Goal: Information Seeking & Learning: Learn about a topic

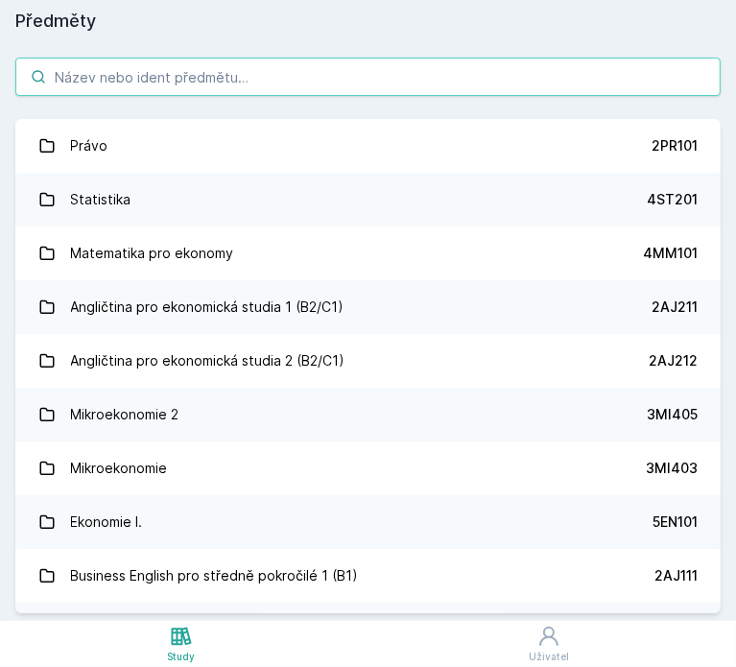
click at [338, 82] on input "search" at bounding box center [368, 77] width 706 height 38
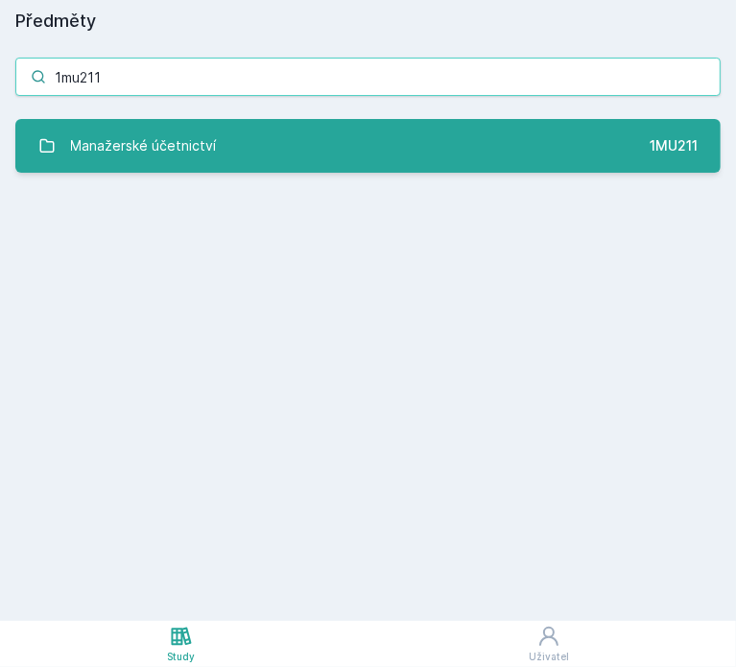
type input "1mu211"
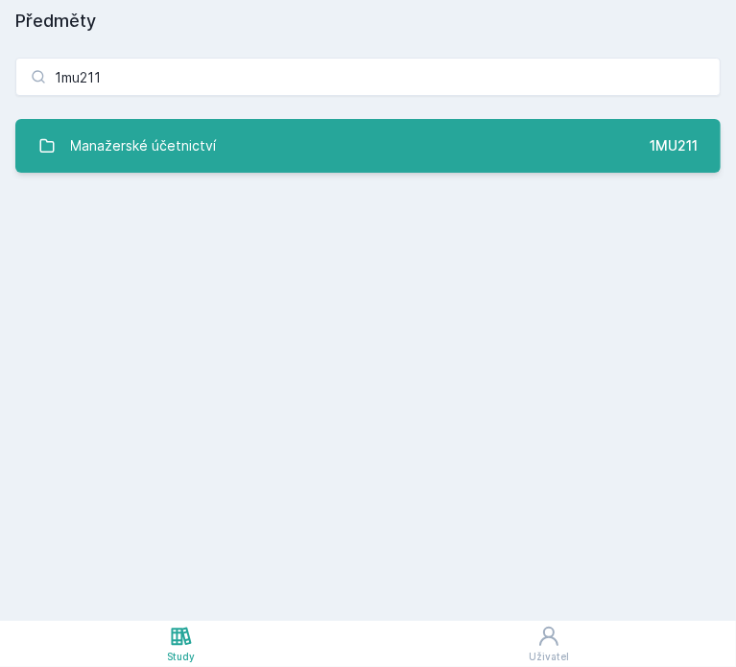
click at [346, 134] on link "Manažerské účetnictví 1MU211" at bounding box center [368, 146] width 706 height 54
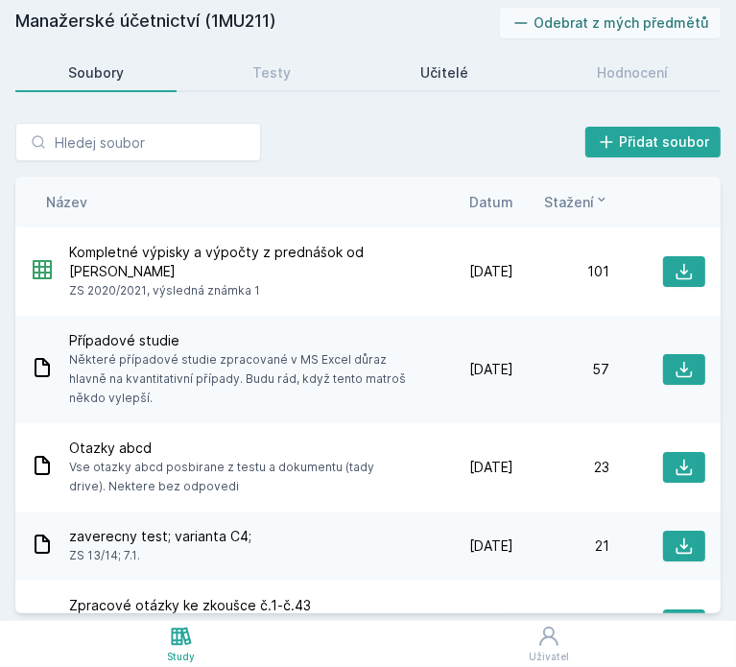
click at [429, 73] on div "Učitelé" at bounding box center [445, 72] width 48 height 19
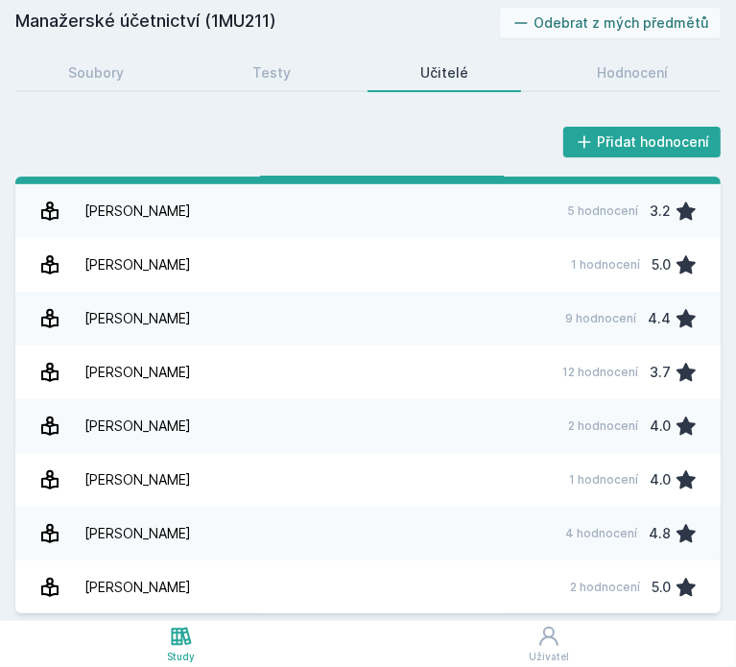
scroll to position [396, 0]
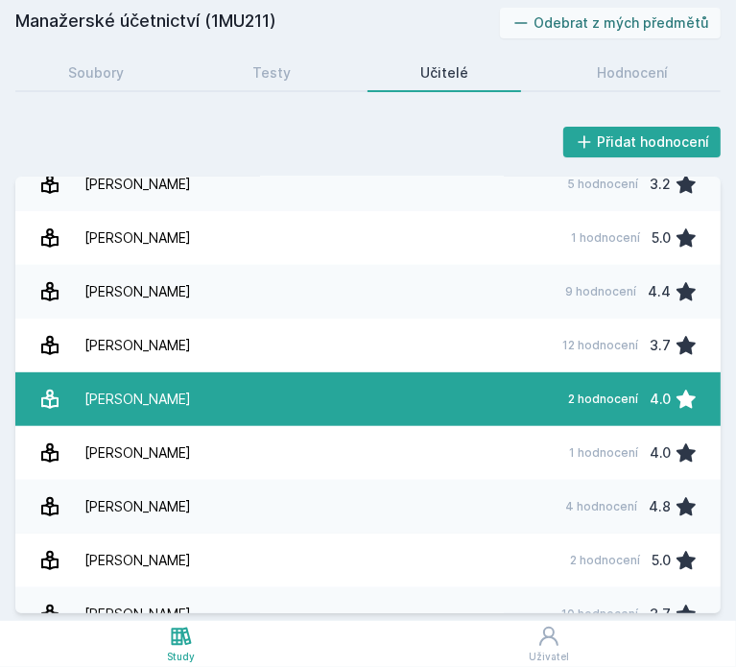
click at [378, 386] on link "[PERSON_NAME] 2 hodnocení 4.0" at bounding box center [368, 400] width 706 height 54
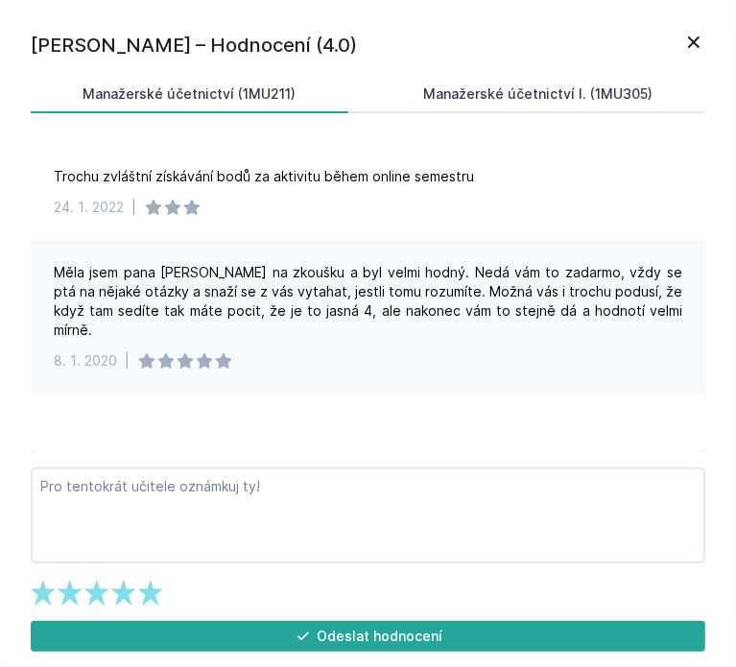
click at [503, 80] on link "Manažerské účetnictví I. (1MU305)" at bounding box center [539, 94] width 334 height 38
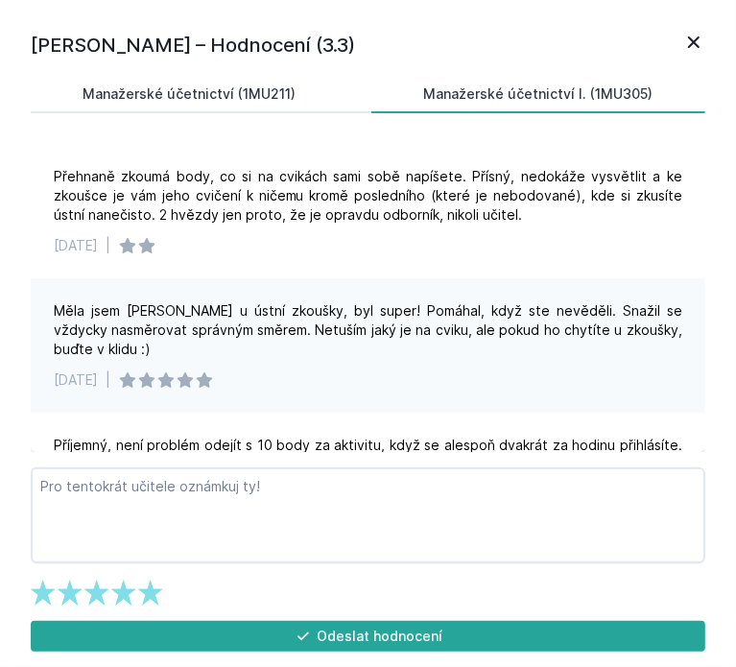
click at [285, 86] on div "Manažerské účetnictví (1MU211)" at bounding box center [190, 93] width 213 height 19
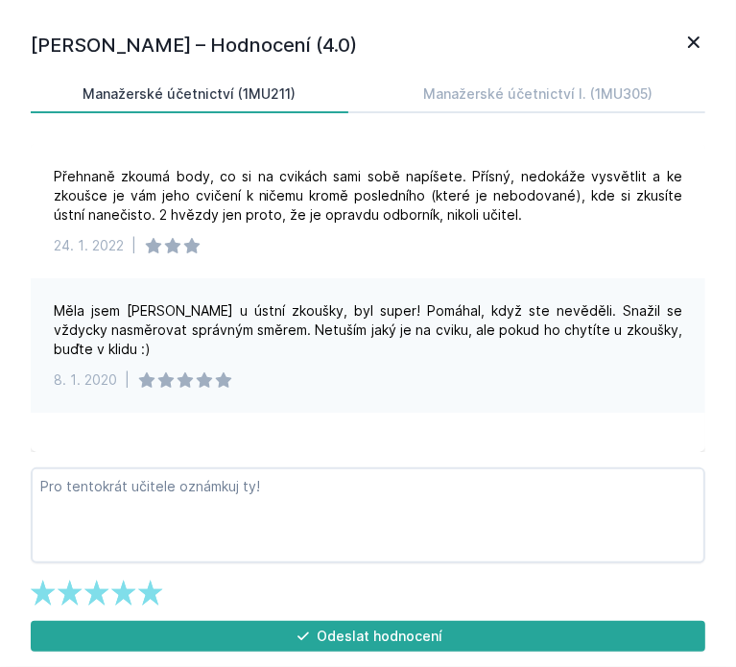
click at [696, 50] on icon at bounding box center [694, 42] width 23 height 23
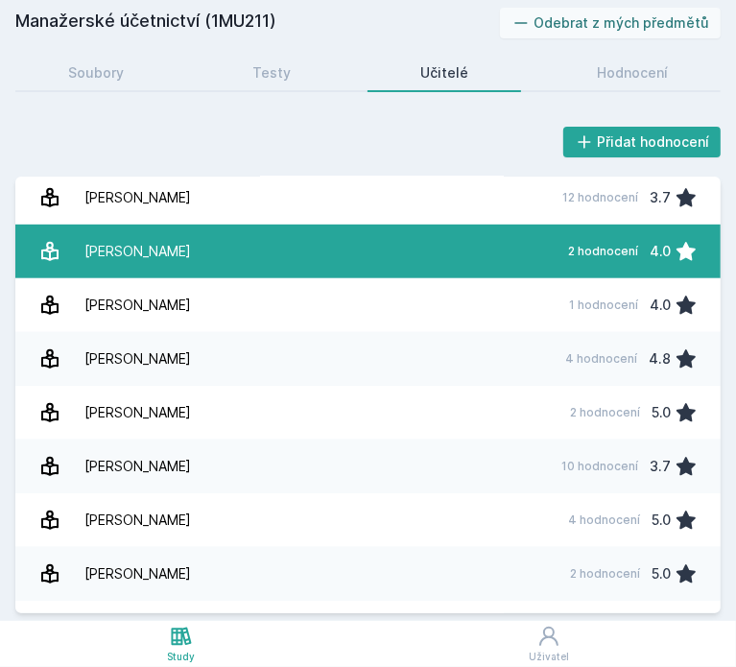
scroll to position [745, 0]
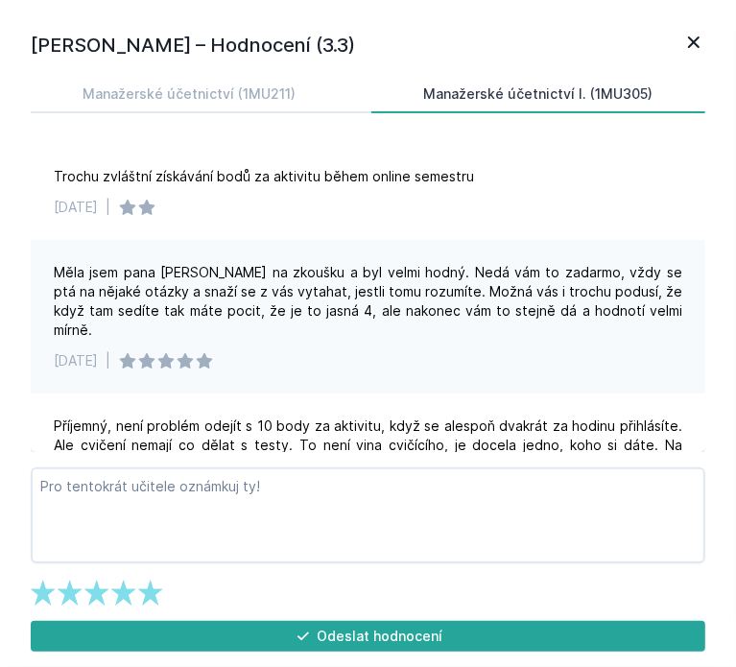
scroll to position [745, 0]
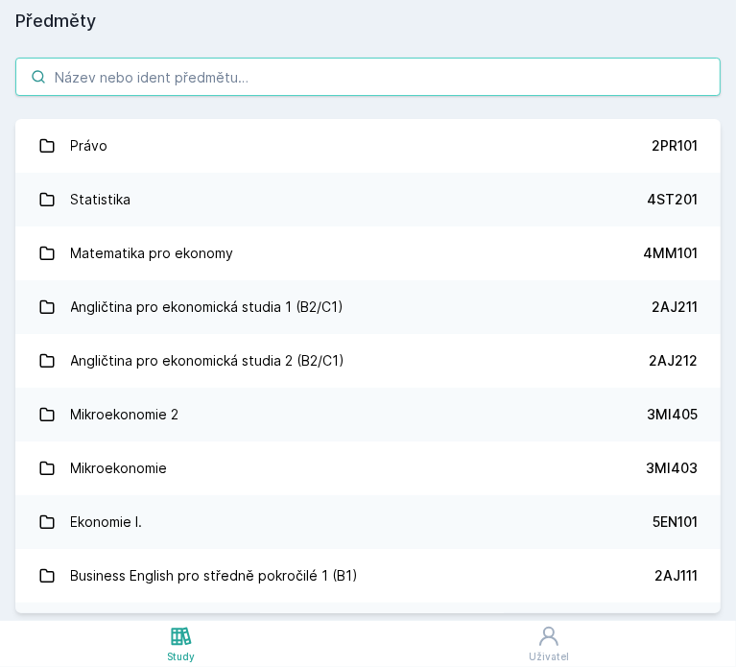
click at [166, 61] on input "search" at bounding box center [368, 77] width 706 height 38
type input "3"
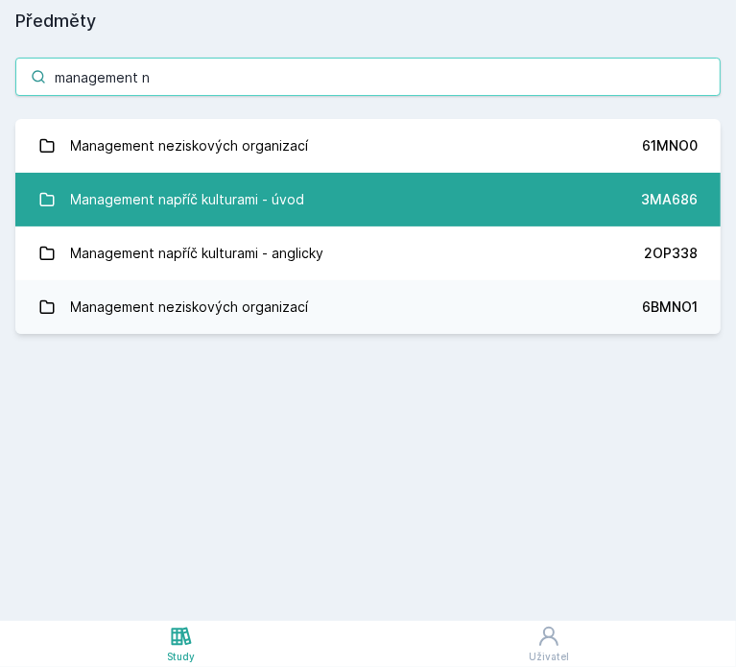
type input "management n"
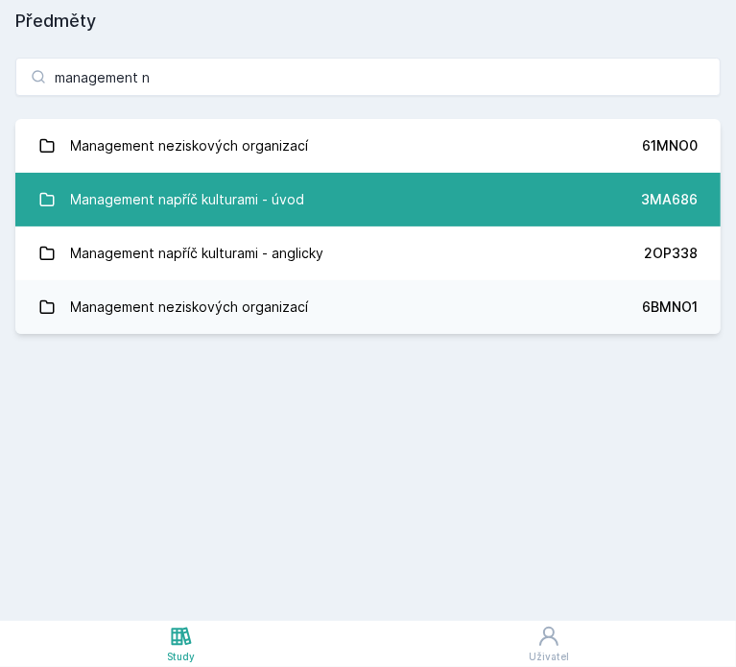
click at [285, 199] on div "Management napříč kulturami - úvod" at bounding box center [188, 200] width 234 height 38
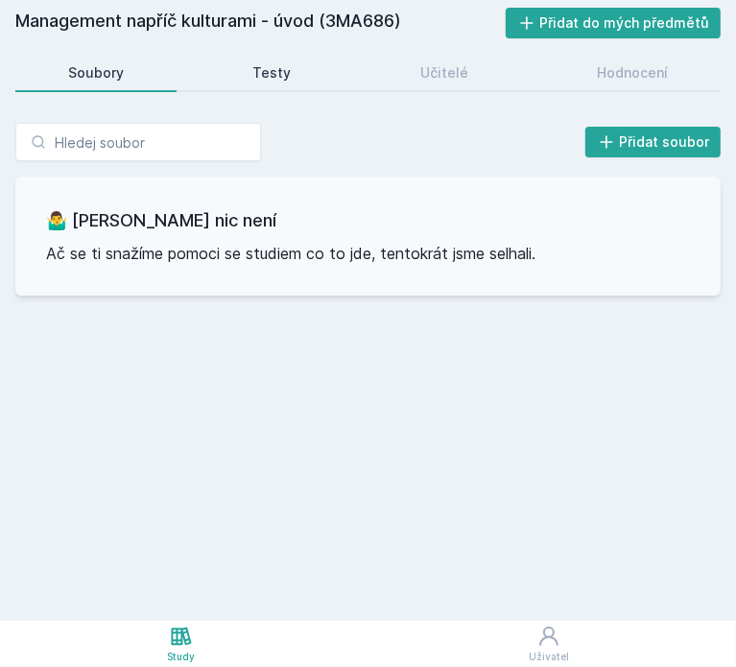
click at [300, 73] on link "Testy" at bounding box center [272, 73] width 144 height 38
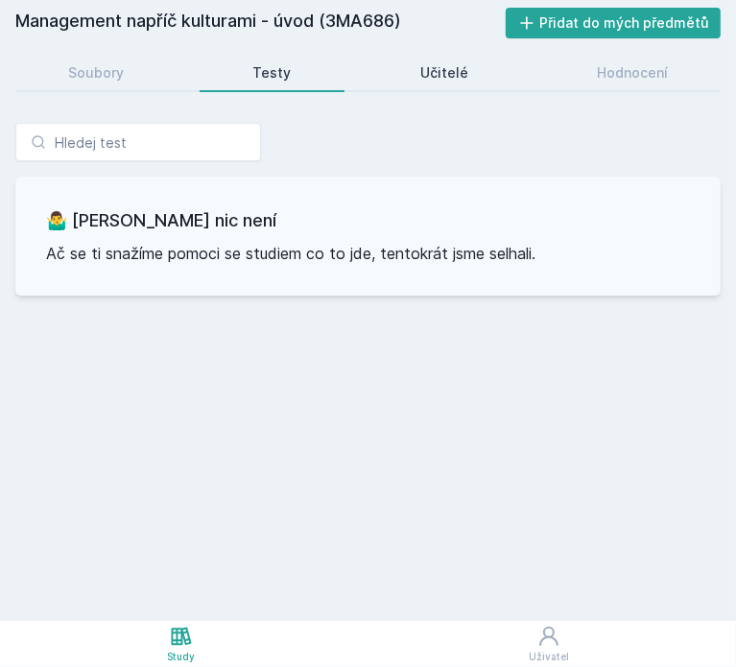
click at [422, 76] on div "Učitelé" at bounding box center [445, 72] width 48 height 19
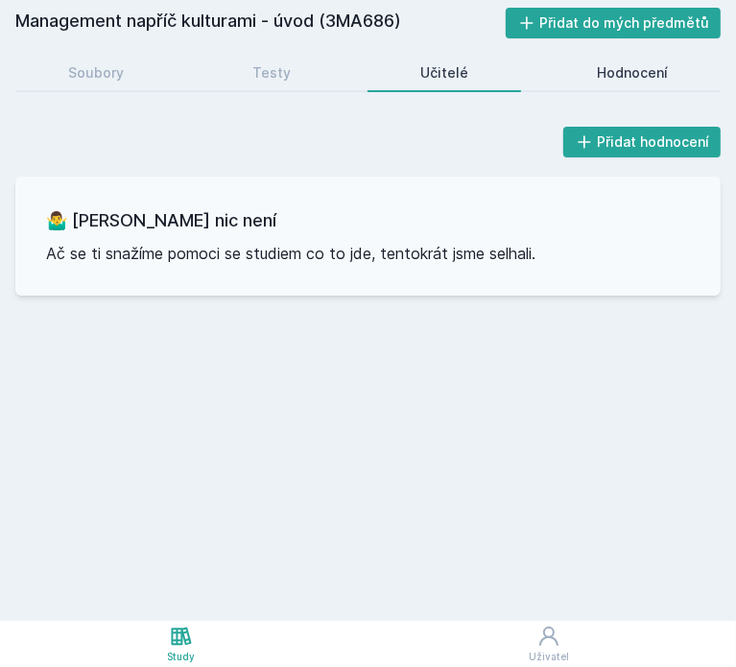
click at [606, 87] on link "Hodnocení" at bounding box center [632, 73] width 177 height 38
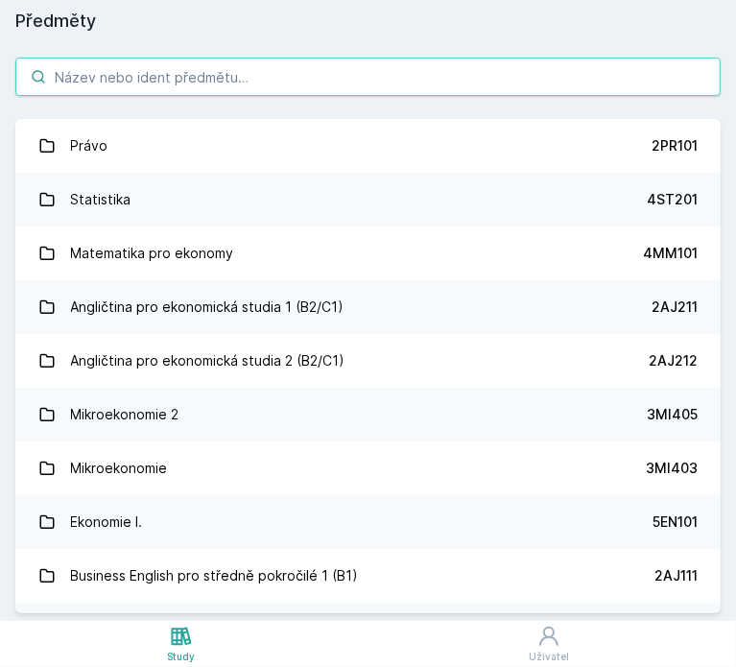
click at [181, 72] on input "search" at bounding box center [368, 77] width 706 height 38
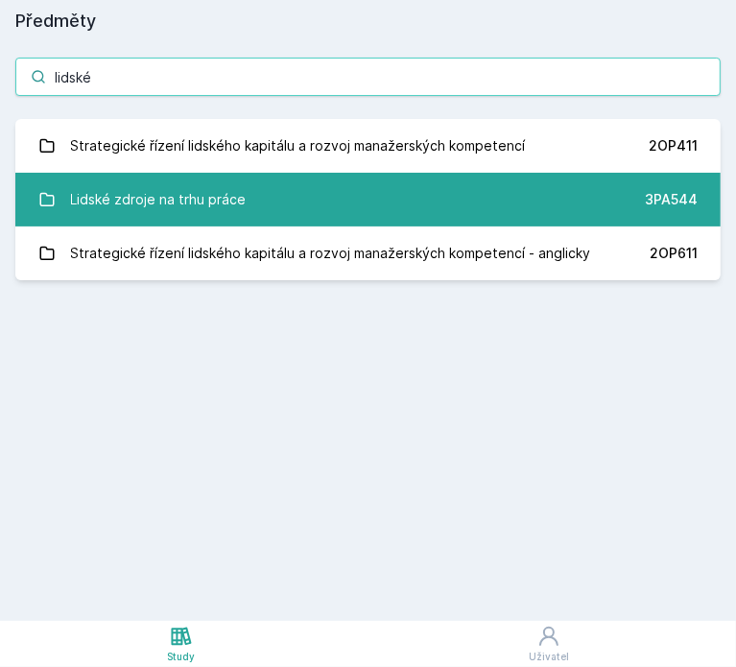
type input "lidské"
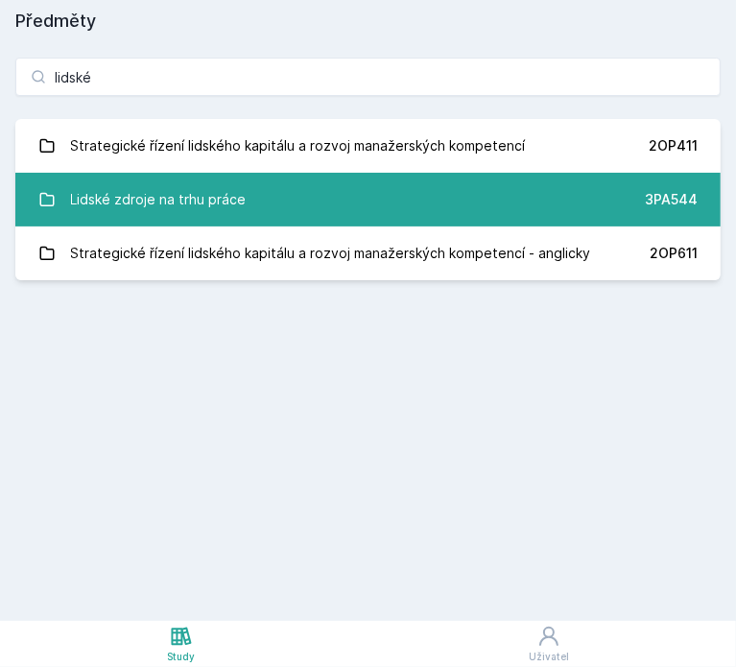
click at [257, 203] on link "Lidské zdroje na trhu práce 3PA544" at bounding box center [368, 200] width 706 height 54
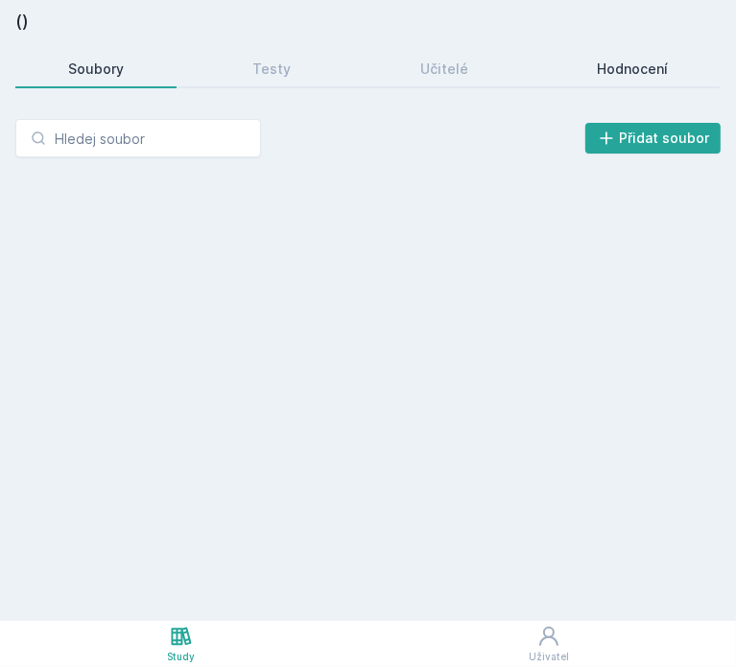
click at [569, 72] on link "Hodnocení" at bounding box center [632, 69] width 177 height 38
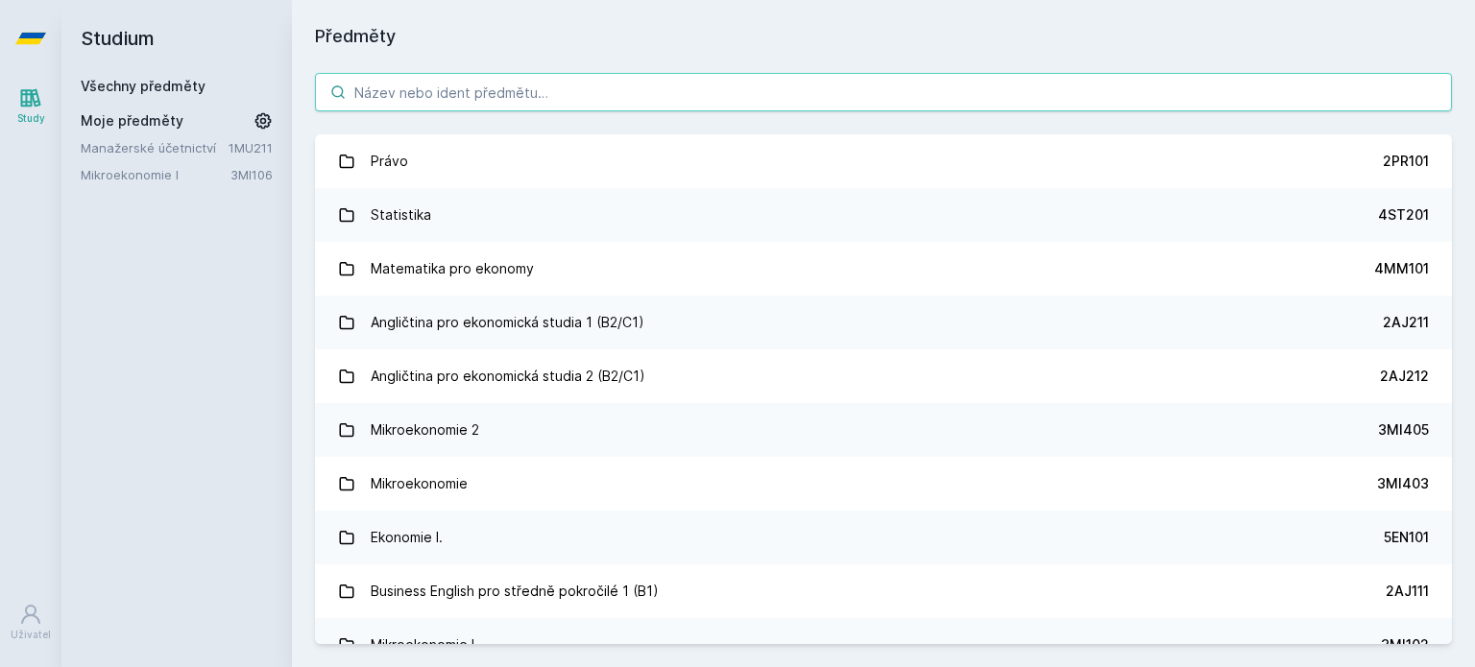
click at [444, 95] on input "search" at bounding box center [883, 92] width 1137 height 38
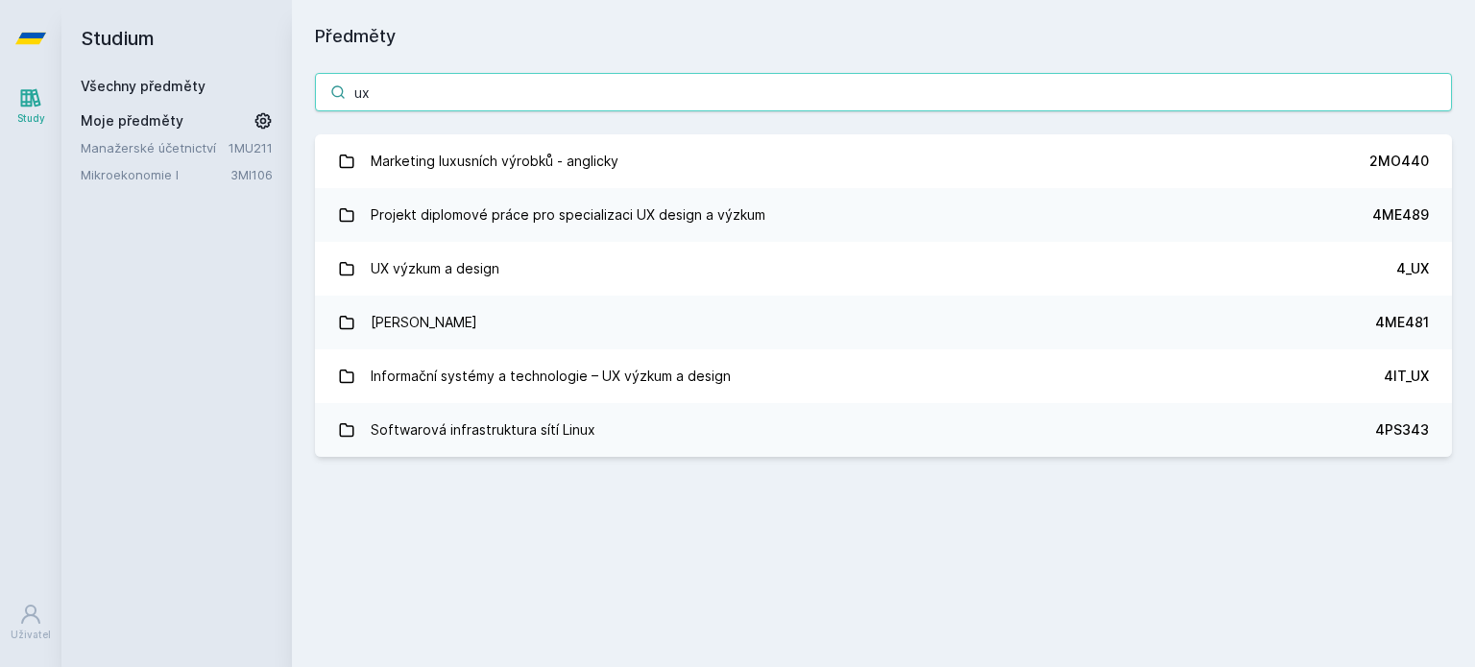
type input "u"
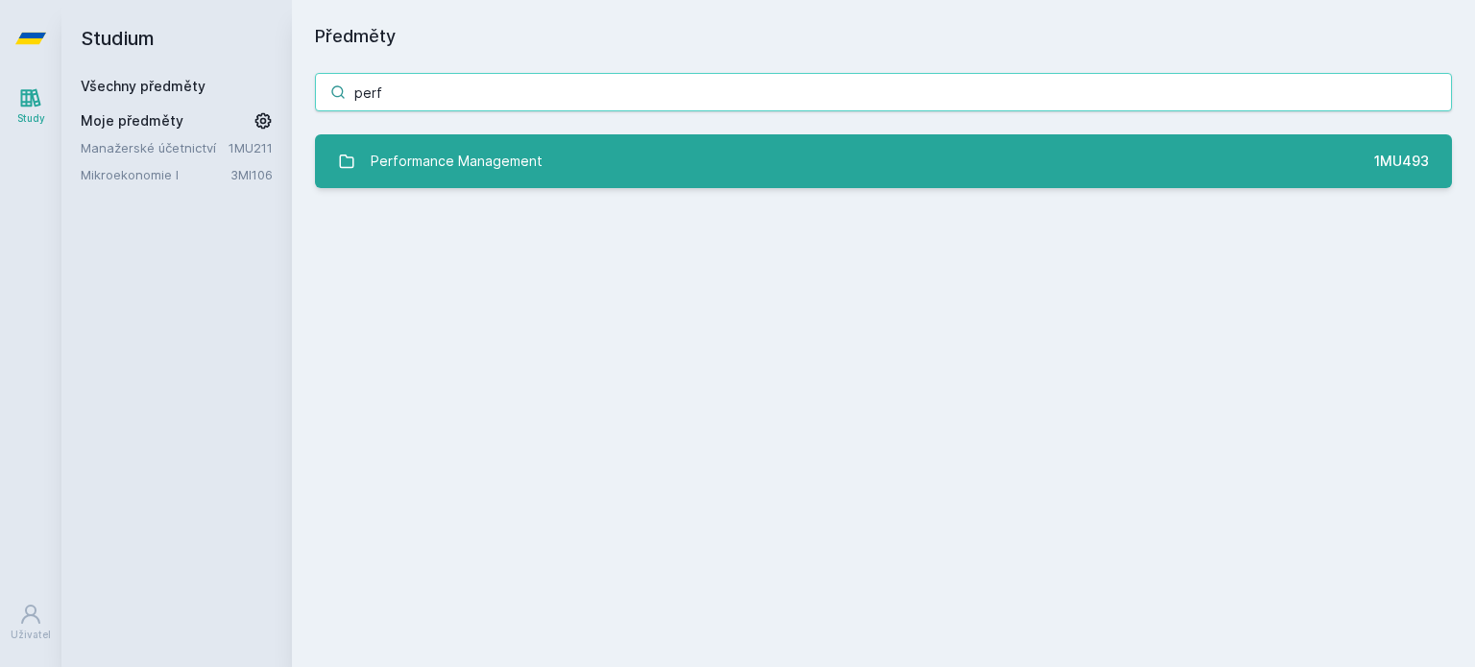
type input "perf"
click at [513, 165] on div "Performance Management" at bounding box center [457, 161] width 172 height 38
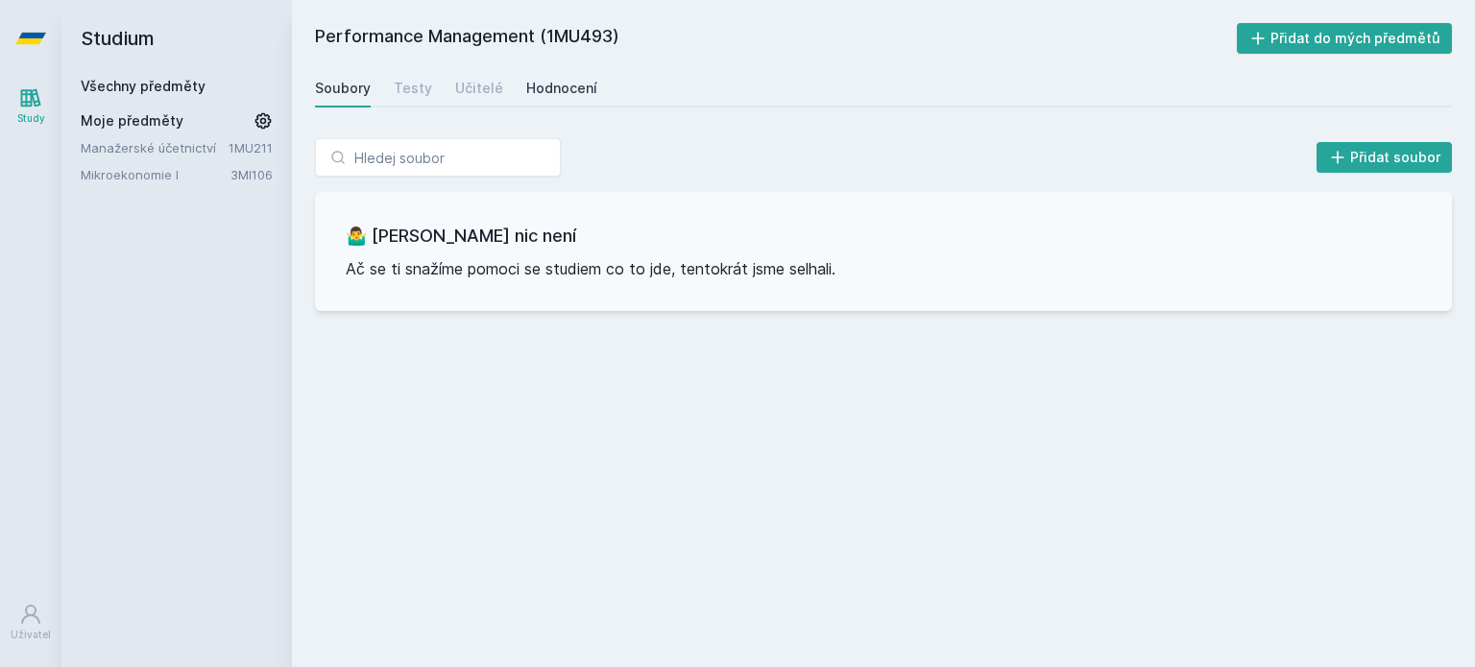
click at [541, 86] on div "Hodnocení" at bounding box center [561, 88] width 71 height 19
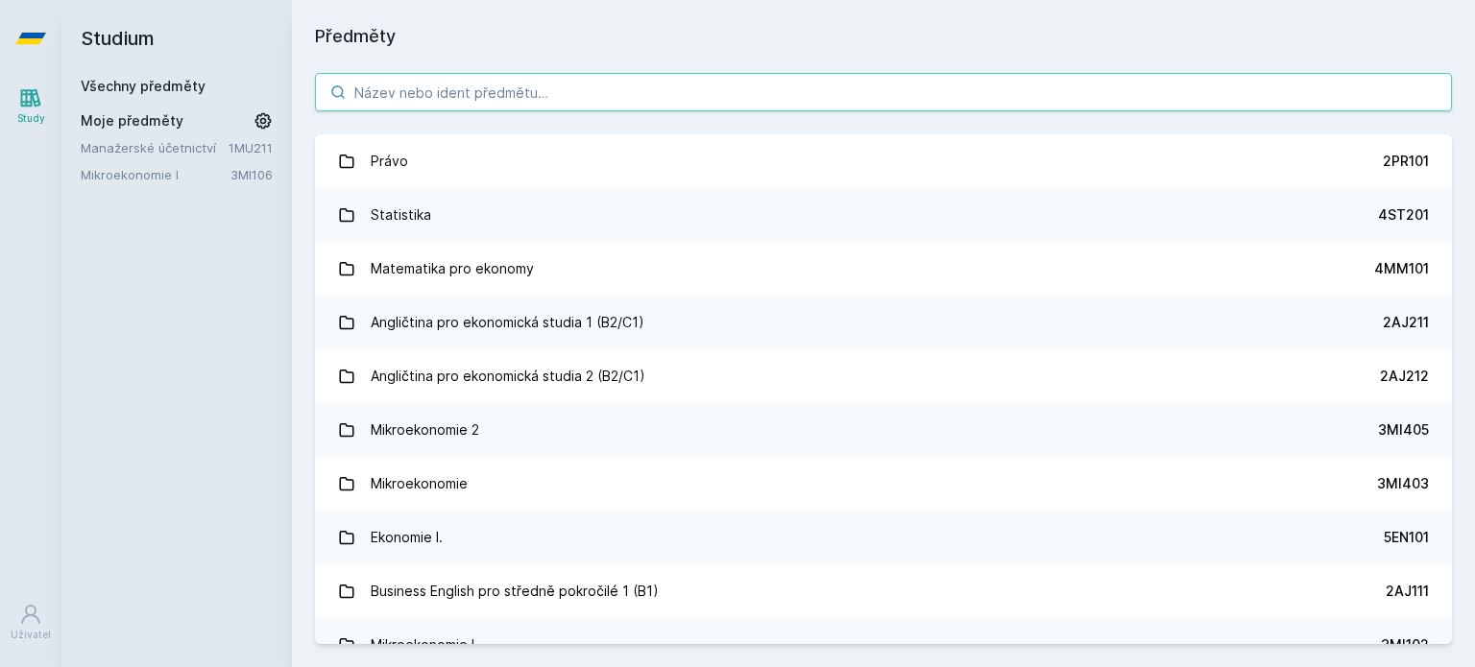
click at [518, 84] on input "search" at bounding box center [883, 92] width 1137 height 38
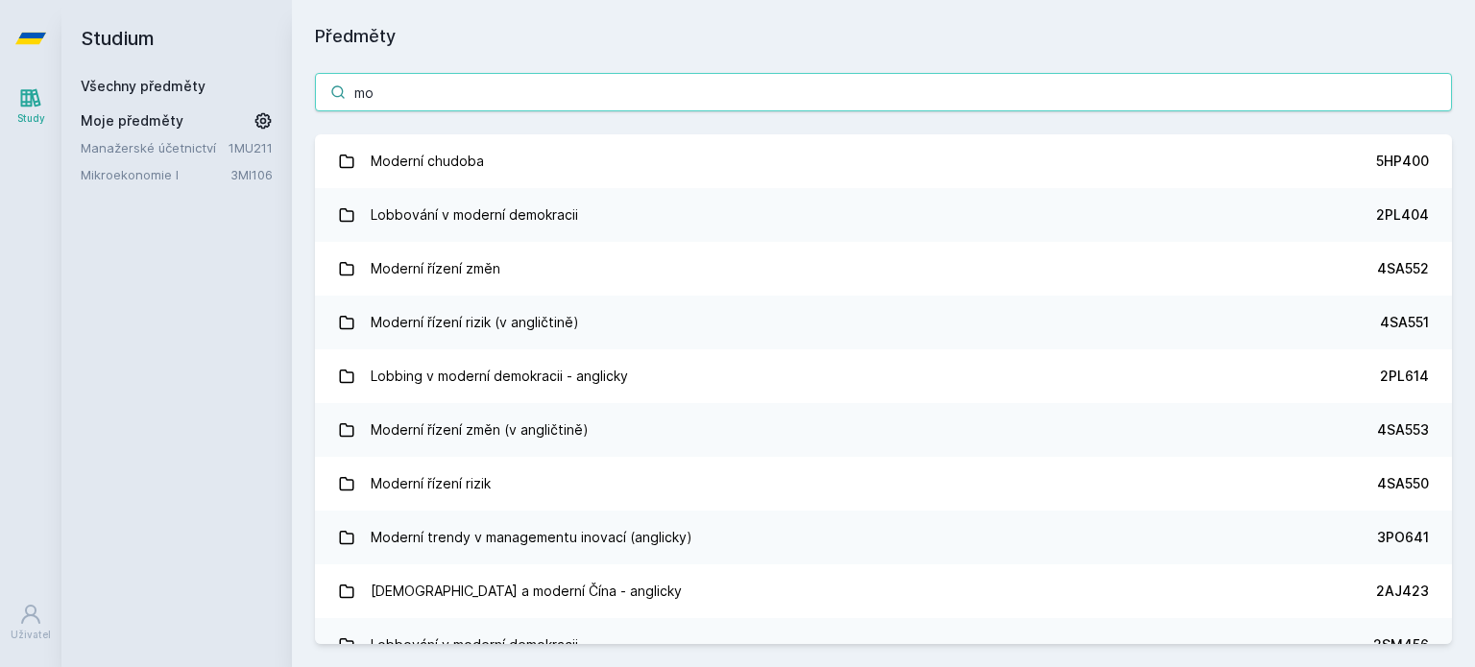
type input "m"
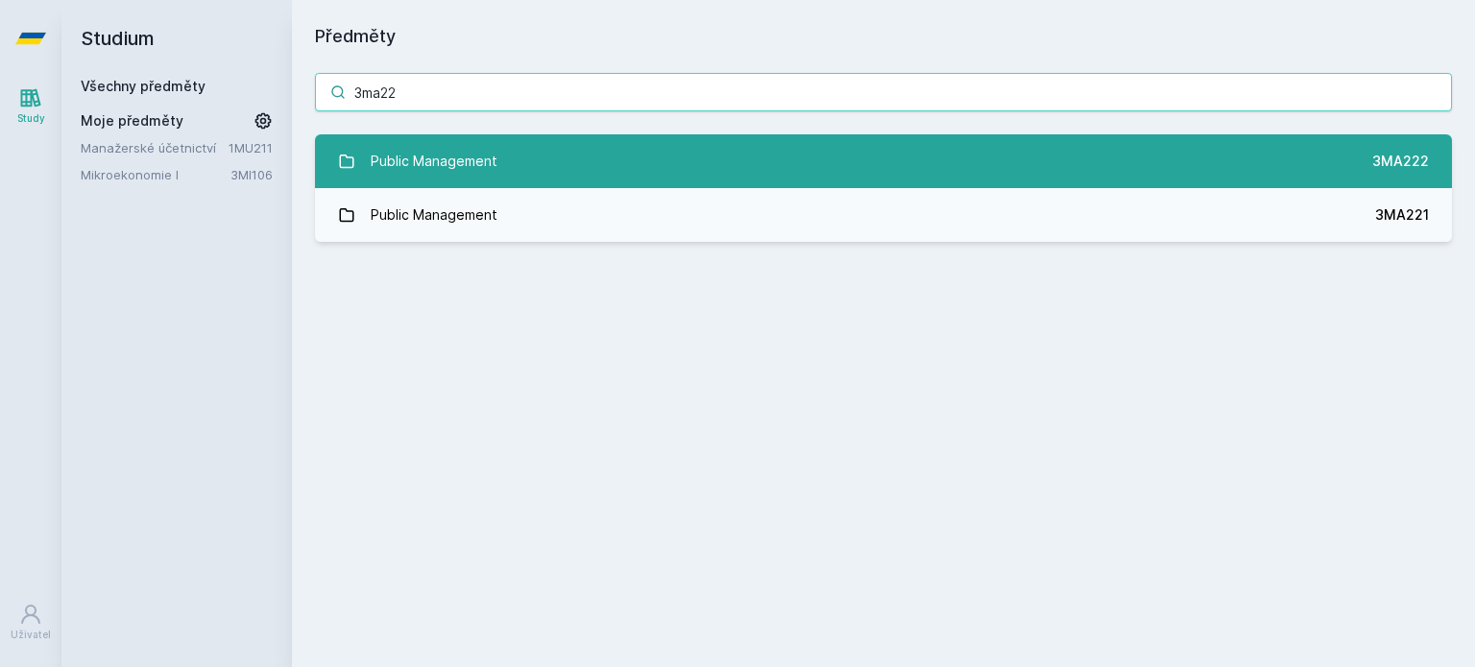
type input "3ma22"
click at [550, 159] on link "Public Management 3MA222" at bounding box center [883, 161] width 1137 height 54
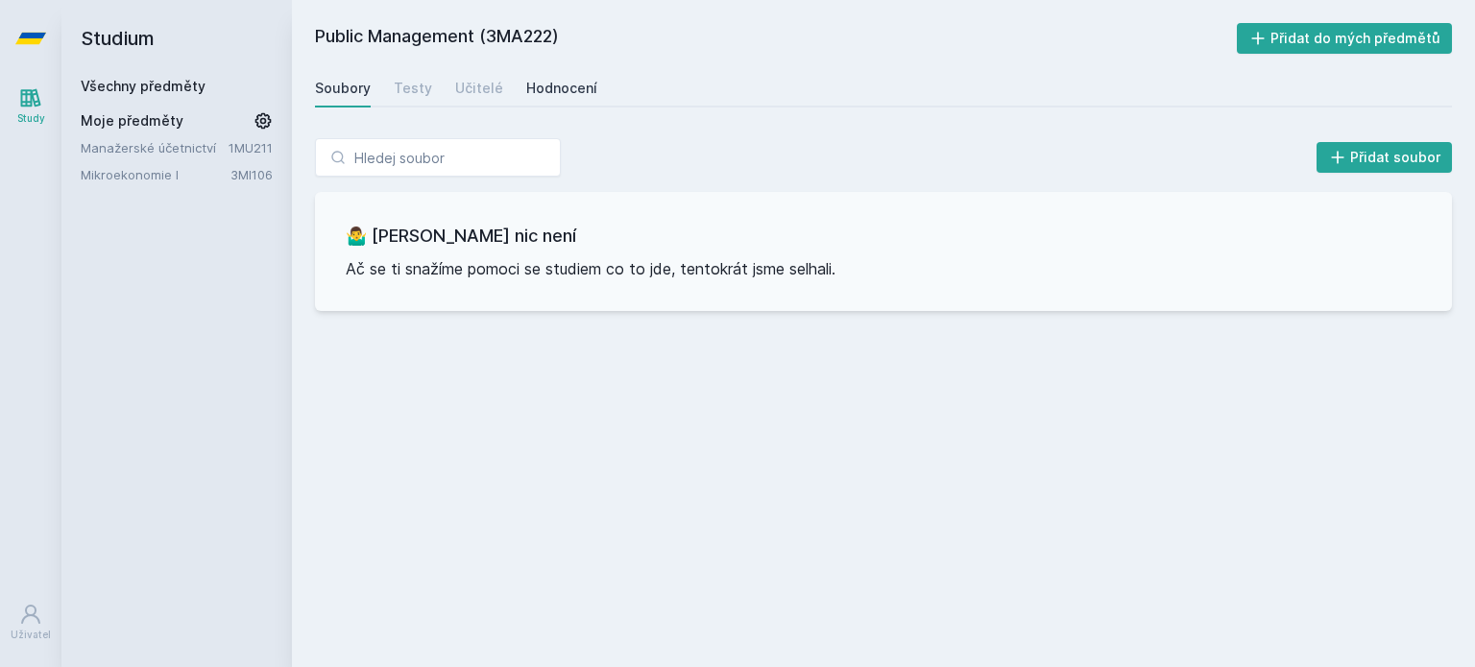
click at [530, 91] on div "Hodnocení" at bounding box center [561, 88] width 71 height 19
click at [457, 104] on link "Učitelé" at bounding box center [479, 88] width 48 height 38
click at [406, 91] on div "Testy" at bounding box center [413, 88] width 38 height 19
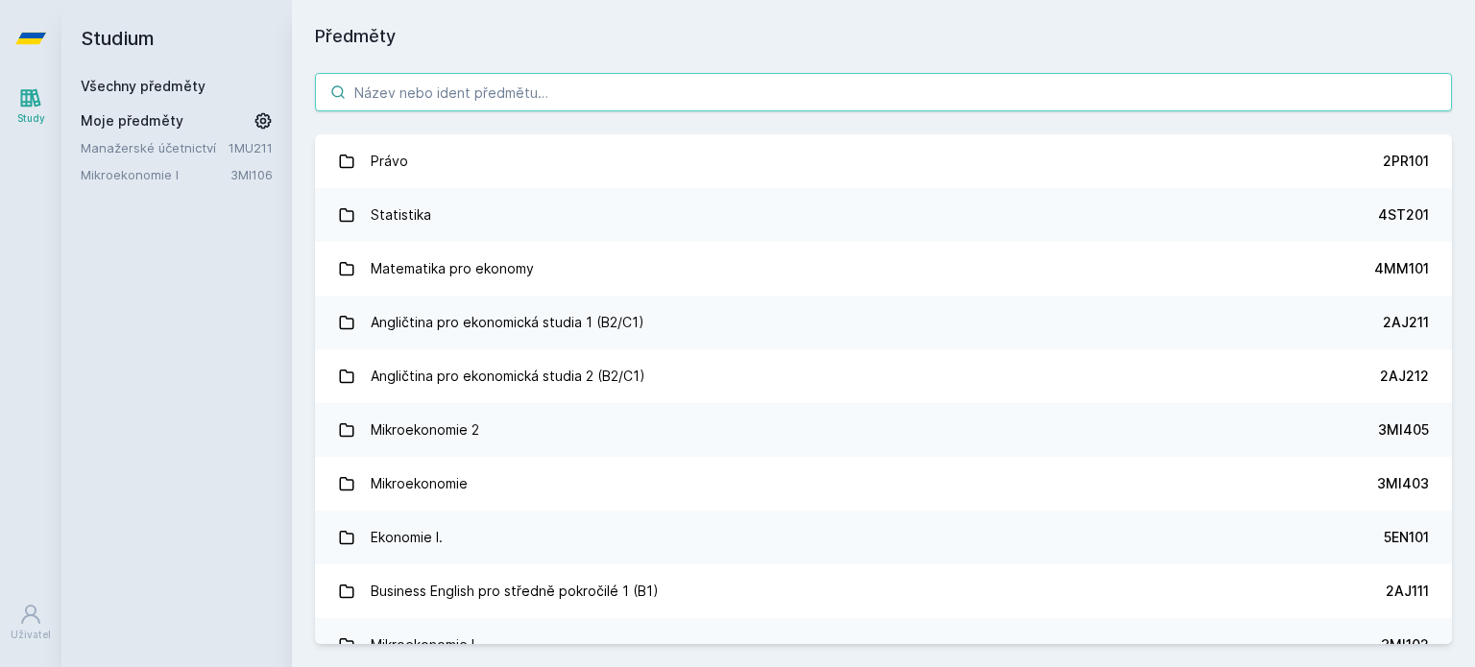
click at [499, 95] on input "search" at bounding box center [883, 92] width 1137 height 38
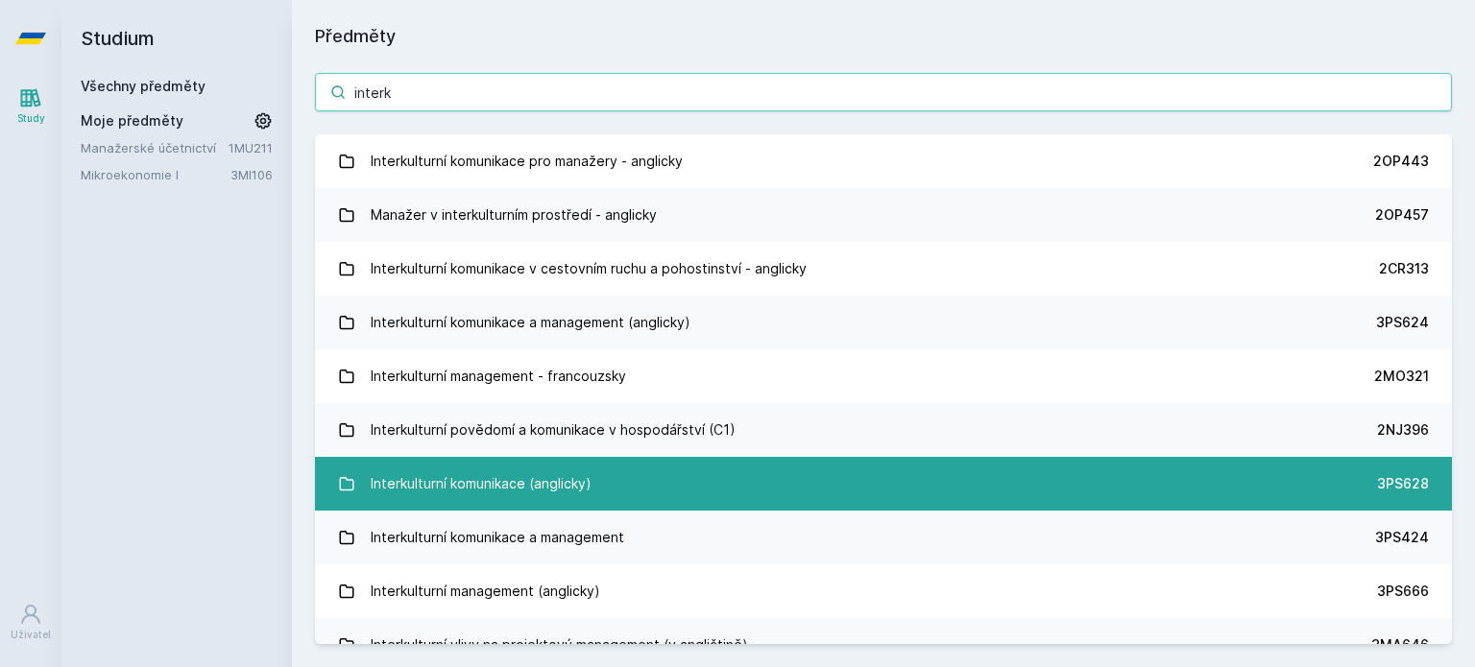
type input "interk"
click at [556, 498] on div "Interkulturní komunikace (anglicky)" at bounding box center [481, 484] width 221 height 38
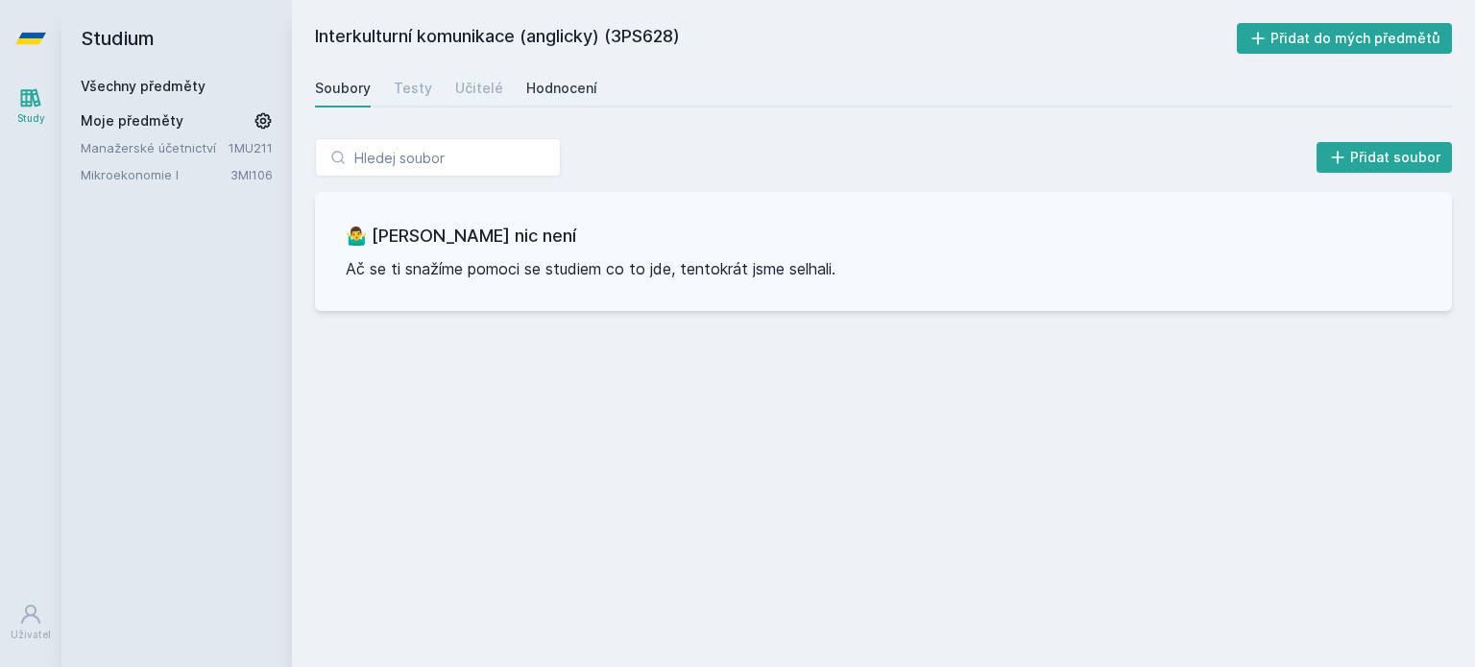
click at [540, 92] on div "Hodnocení" at bounding box center [561, 88] width 71 height 19
